Goal: Task Accomplishment & Management: Manage account settings

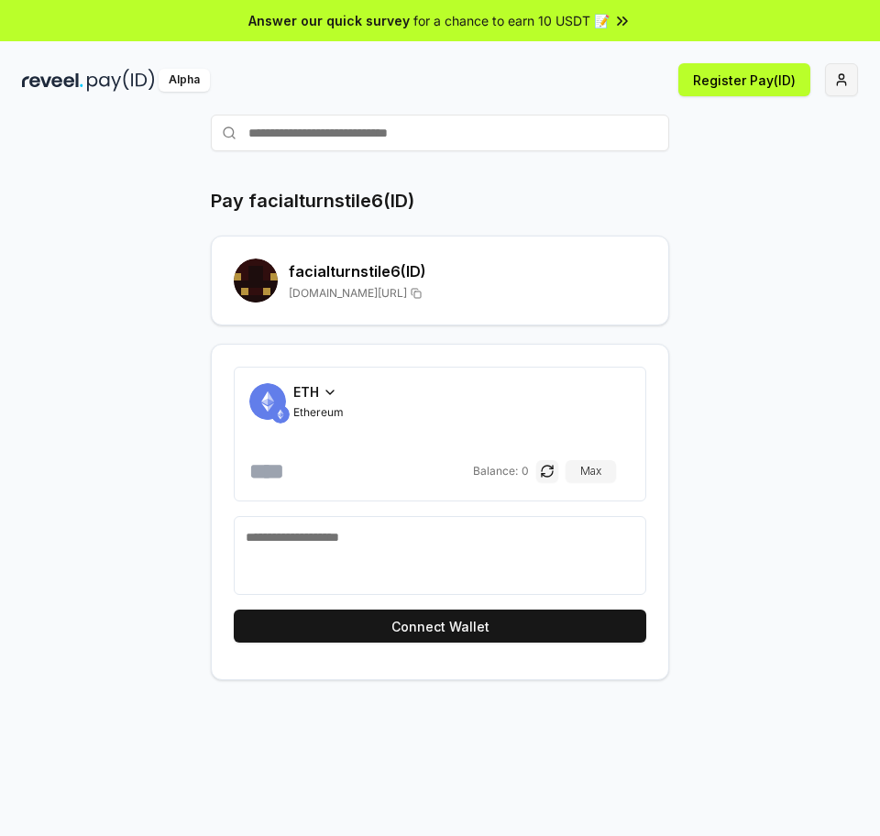
click at [834, 84] on button "button" at bounding box center [841, 79] width 33 height 33
click at [847, 86] on html "Answer our quick survey for a chance to earn 10 USDT 📝 Alpha Register Pay(ID) P…" at bounding box center [440, 418] width 880 height 836
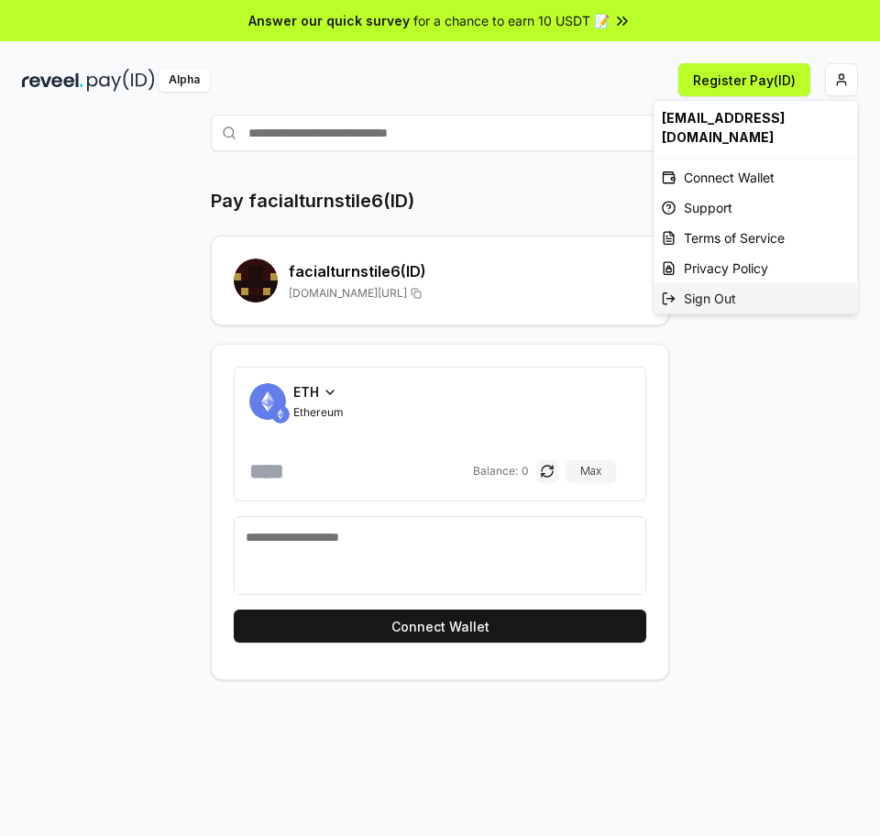
click at [691, 297] on div "Sign Out" at bounding box center [757, 298] width 204 height 30
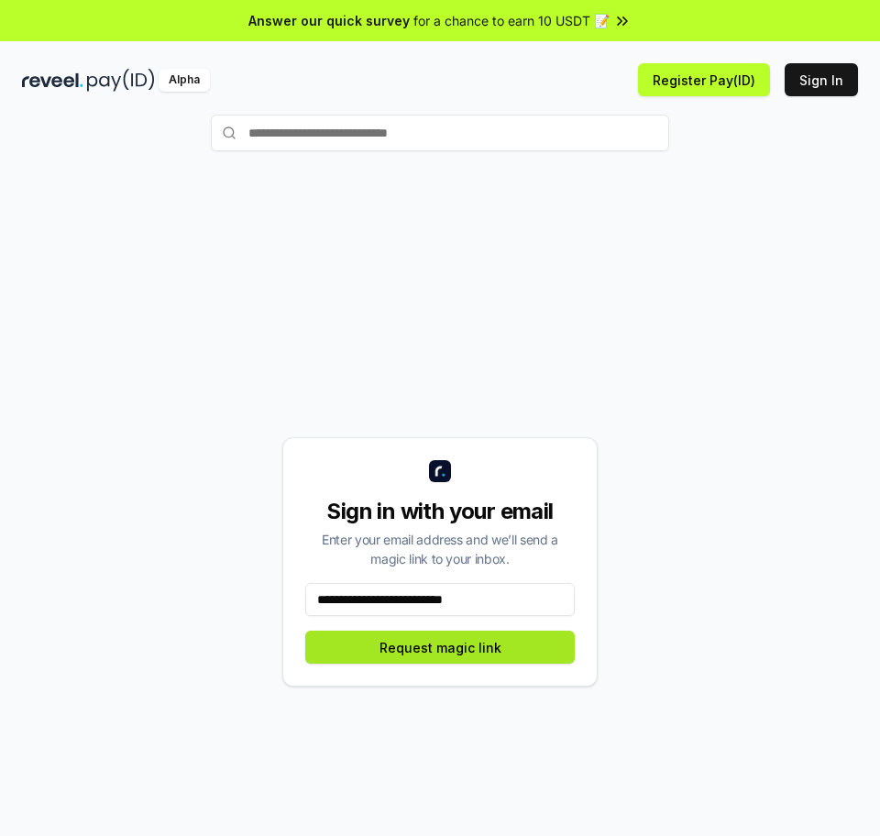
type input "**********"
click at [418, 647] on button "Request magic link" at bounding box center [440, 647] width 270 height 33
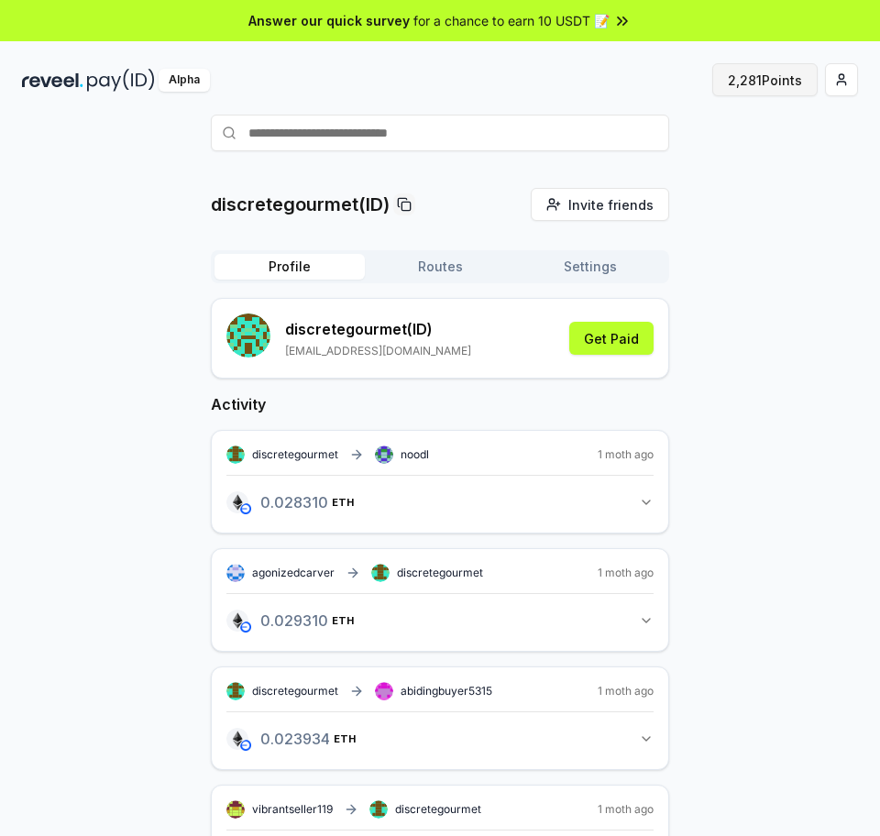
click at [763, 81] on button "2,281 Points" at bounding box center [765, 79] width 105 height 33
